Goal: Task Accomplishment & Management: Manage account settings

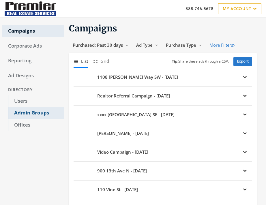
click at [33, 113] on link "Admin Groups" at bounding box center [36, 113] width 56 height 12
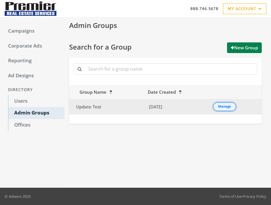
click at [225, 107] on div "Manage" at bounding box center [224, 107] width 13 height 1
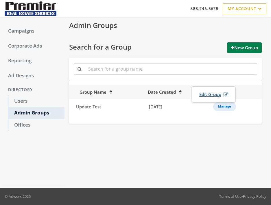
click at [216, 96] on link "Edit Group" at bounding box center [213, 94] width 36 height 11
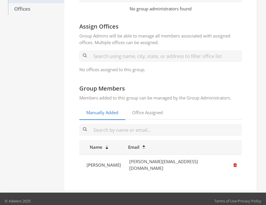
scroll to position [117, 0]
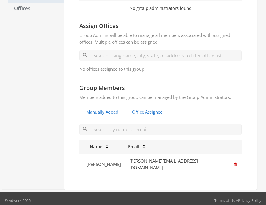
click at [160, 112] on link "Office Assigned" at bounding box center [147, 112] width 44 height 14
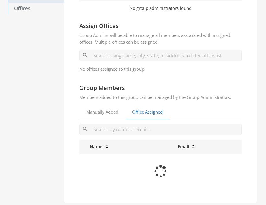
scroll to position [114, 0]
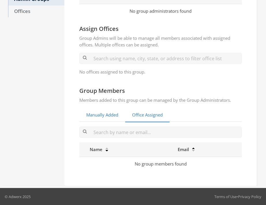
click at [112, 115] on link "Manually Added" at bounding box center [102, 115] width 46 height 14
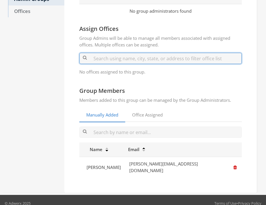
click at [131, 58] on input "text" at bounding box center [160, 58] width 163 height 11
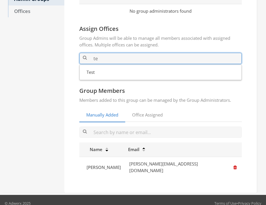
type input "t"
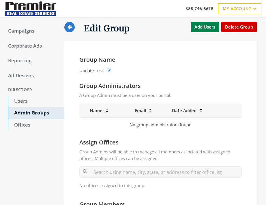
scroll to position [114, 0]
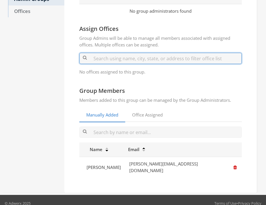
click at [159, 58] on input "text" at bounding box center [160, 58] width 163 height 11
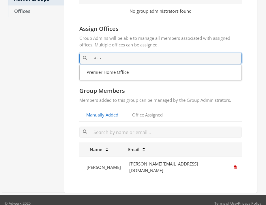
type input "Pre"
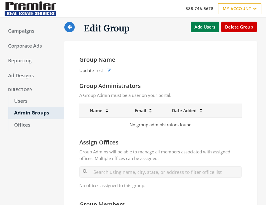
scroll to position [114, 0]
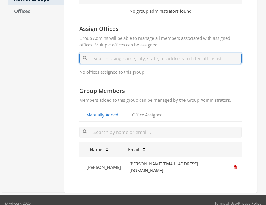
click at [137, 58] on input "text" at bounding box center [160, 58] width 163 height 11
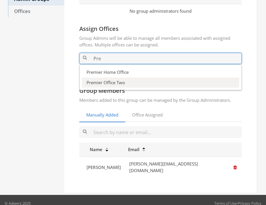
type input "Pre"
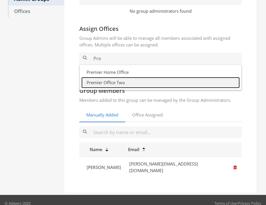
click at [124, 81] on button "Premier Office Two" at bounding box center [160, 83] width 157 height 10
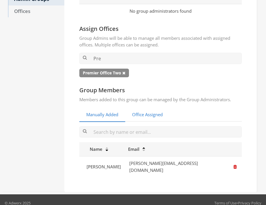
click at [151, 113] on link "Office Assigned" at bounding box center [147, 115] width 44 height 14
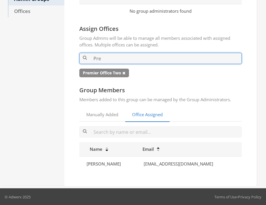
click at [133, 57] on input "Pre" at bounding box center [160, 58] width 163 height 11
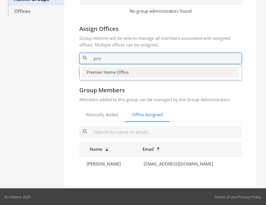
type input "pre"
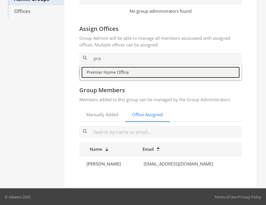
click at [121, 75] on button "Premier Home Office" at bounding box center [160, 72] width 157 height 10
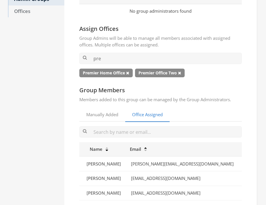
click at [100, 74] on span "Premier Home Office" at bounding box center [105, 73] width 53 height 9
click at [162, 74] on span "Premier Office Two" at bounding box center [160, 73] width 50 height 9
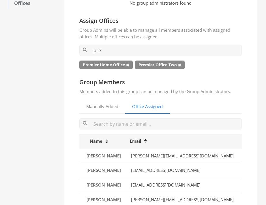
scroll to position [123, 0]
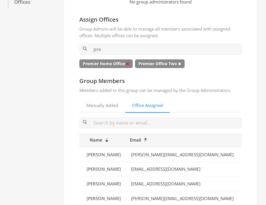
click at [129, 65] on icon at bounding box center [127, 64] width 3 height 4
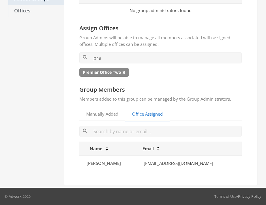
scroll to position [114, 0]
click at [106, 113] on link "Manually Added" at bounding box center [102, 114] width 46 height 14
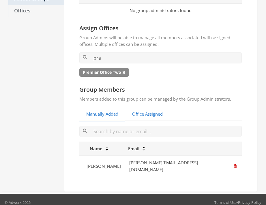
click at [140, 116] on link "Office Assigned" at bounding box center [147, 114] width 44 height 14
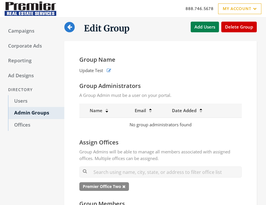
scroll to position [114, 0]
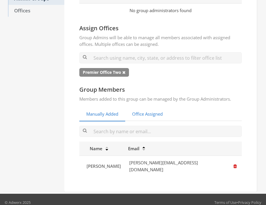
click at [150, 111] on link "Office Assigned" at bounding box center [147, 114] width 44 height 14
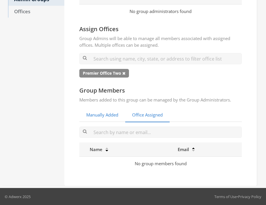
click at [111, 112] on link "Manually Added" at bounding box center [102, 115] width 46 height 14
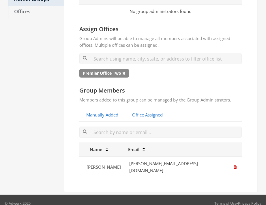
click at [147, 116] on link "Office Assigned" at bounding box center [147, 115] width 44 height 14
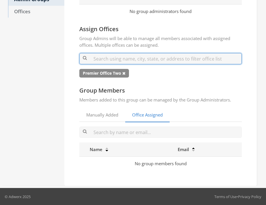
click at [122, 58] on input "text" at bounding box center [160, 58] width 163 height 11
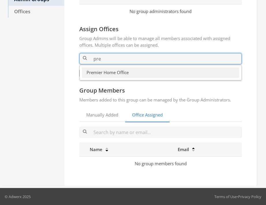
type input "pre"
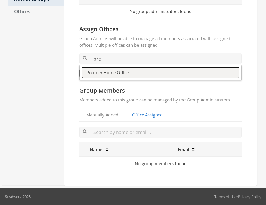
click at [125, 71] on button "Premier Home Office" at bounding box center [160, 73] width 157 height 10
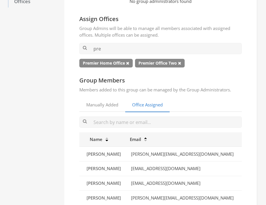
scroll to position [127, 0]
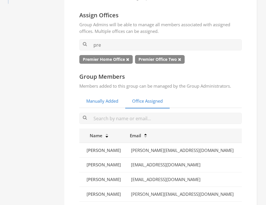
click at [106, 103] on link "Manually Added" at bounding box center [102, 101] width 46 height 14
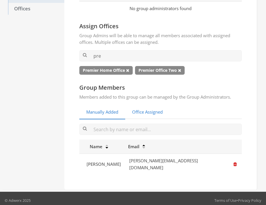
click at [156, 113] on link "Office Assigned" at bounding box center [147, 112] width 44 height 14
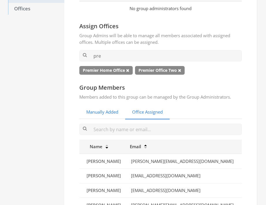
click at [99, 114] on link "Manually Added" at bounding box center [102, 112] width 46 height 14
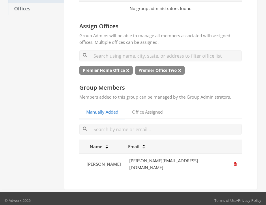
scroll to position [116, 0]
click at [144, 111] on link "Office Assigned" at bounding box center [147, 112] width 44 height 14
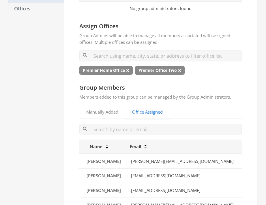
click at [113, 70] on span "Premier Home Office" at bounding box center [105, 70] width 53 height 9
click at [160, 71] on span "Premier Office Two" at bounding box center [160, 70] width 50 height 9
click at [129, 70] on icon at bounding box center [127, 70] width 3 height 4
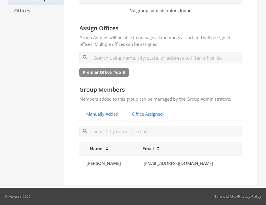
click at [106, 111] on link "Manually Added" at bounding box center [102, 114] width 46 height 14
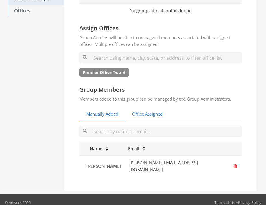
click at [151, 115] on link "Office Assigned" at bounding box center [147, 114] width 44 height 14
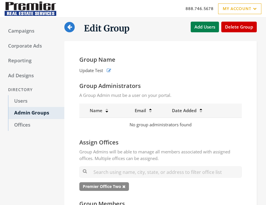
scroll to position [114, 0]
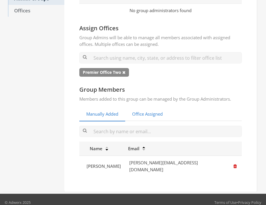
click at [148, 114] on link "Office Assigned" at bounding box center [147, 114] width 44 height 14
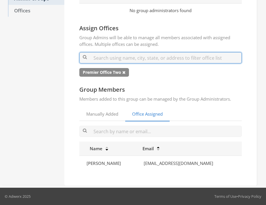
click at [211, 57] on input "text" at bounding box center [160, 57] width 163 height 11
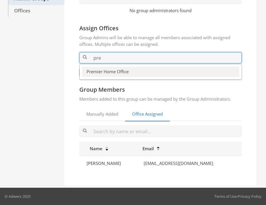
type input "pre"
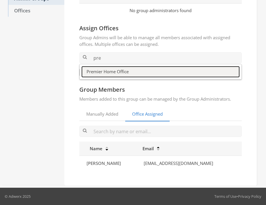
click at [128, 73] on button "Premier Home Office" at bounding box center [160, 72] width 157 height 10
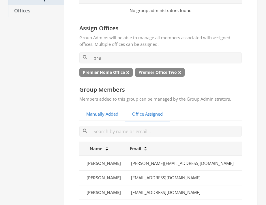
click at [116, 120] on link "Manually Added" at bounding box center [102, 114] width 46 height 14
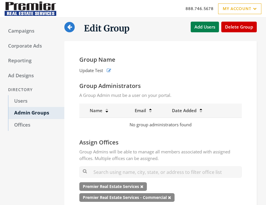
scroll to position [114, 0]
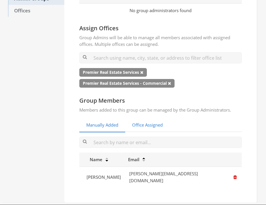
click at [152, 127] on link "Office Assigned" at bounding box center [147, 125] width 44 height 14
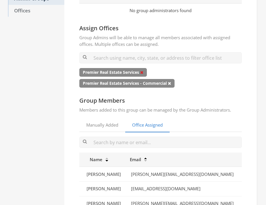
click at [143, 73] on icon at bounding box center [141, 72] width 3 height 4
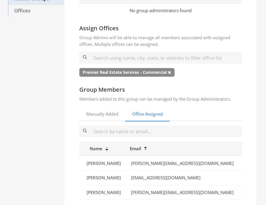
scroll to position [114, 0]
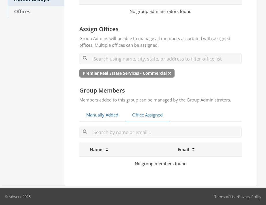
click at [111, 116] on link "Manually Added" at bounding box center [102, 115] width 46 height 14
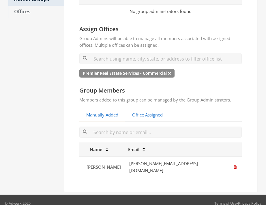
click at [140, 117] on link "Office Assigned" at bounding box center [147, 115] width 44 height 14
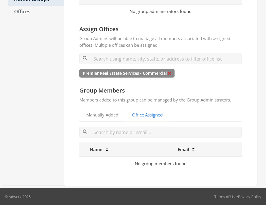
click at [171, 74] on icon at bounding box center [169, 73] width 3 height 4
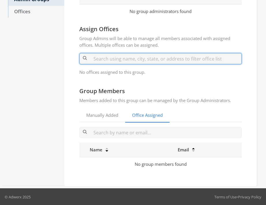
click at [152, 61] on input "text" at bounding box center [160, 58] width 163 height 11
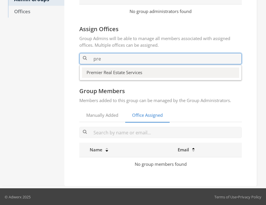
type input "pre"
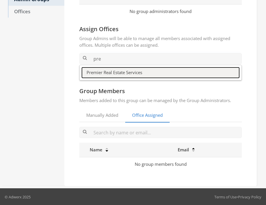
click at [136, 72] on button "Premier Real Estate Services" at bounding box center [160, 73] width 157 height 10
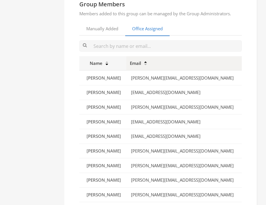
scroll to position [220, 0]
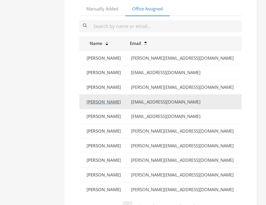
click at [121, 103] on span "[PERSON_NAME]" at bounding box center [104, 102] width 34 height 6
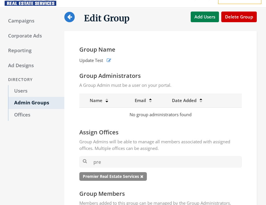
scroll to position [0, 0]
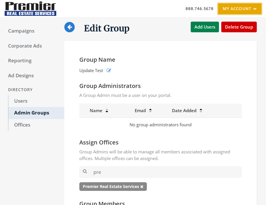
click at [243, 10] on link "My Account" at bounding box center [239, 8] width 43 height 11
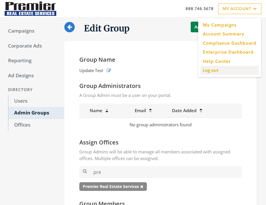
click at [214, 69] on input "Log out" at bounding box center [230, 70] width 58 height 9
